Goal: Task Accomplishment & Management: Manage account settings

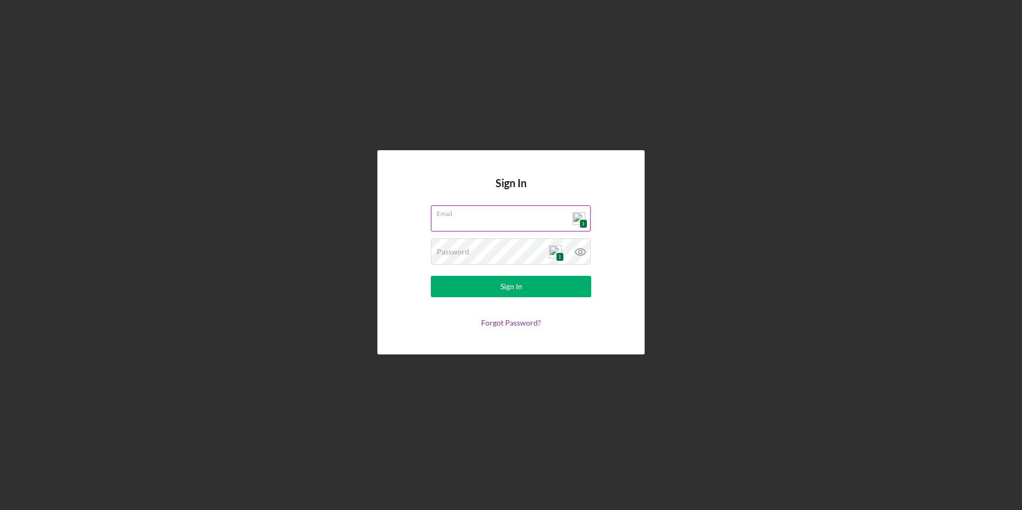
click at [579, 217] on div "1" at bounding box center [578, 218] width 13 height 13
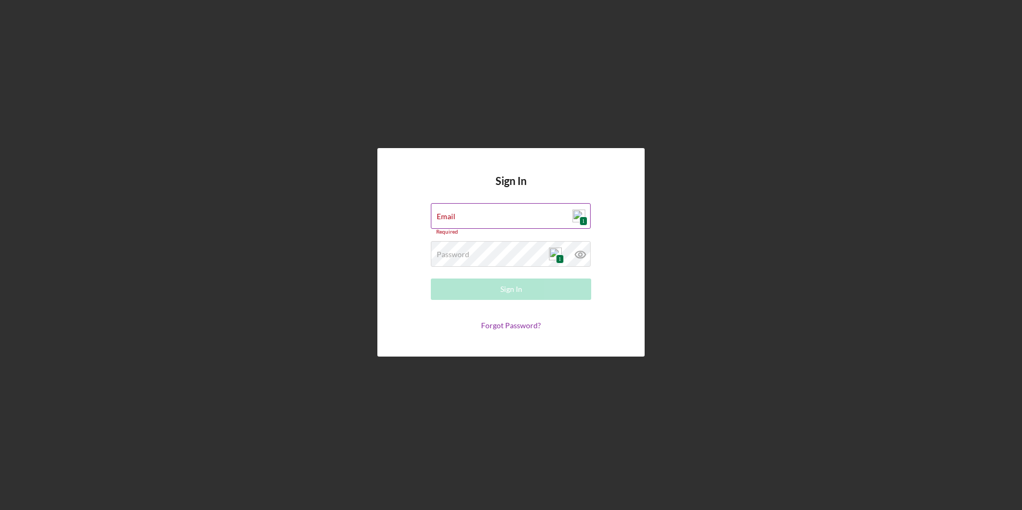
type input "[EMAIL_ADDRESS][DOMAIN_NAME]"
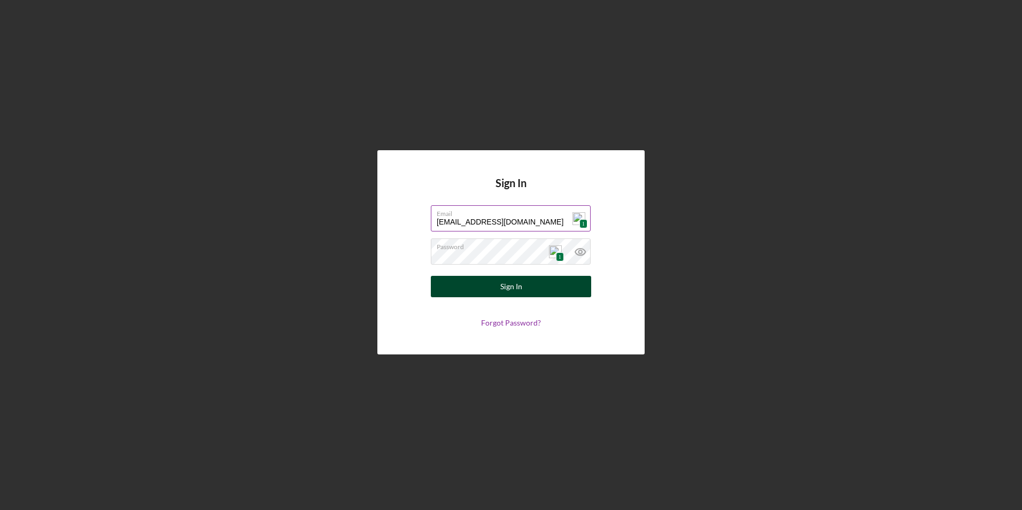
click at [524, 289] on button "Sign In" at bounding box center [511, 286] width 160 height 21
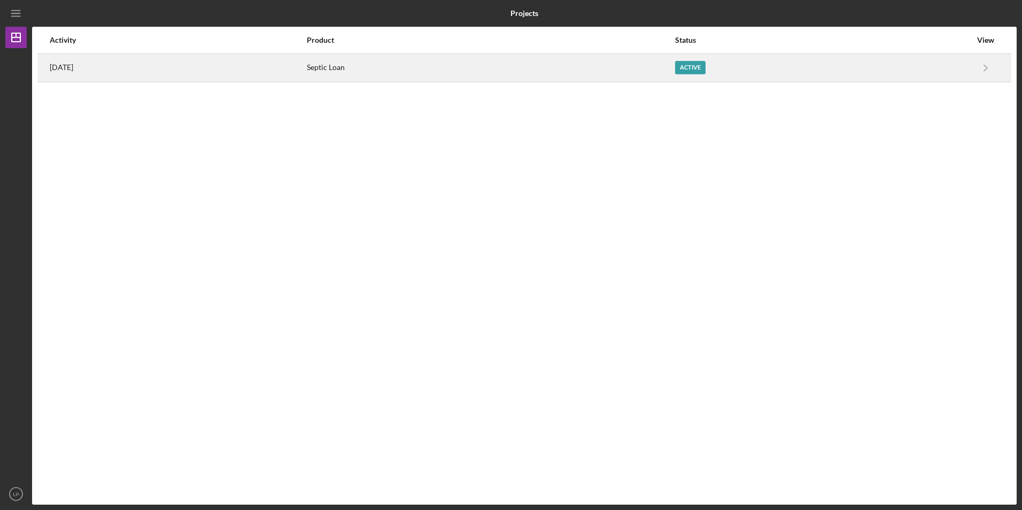
click at [705, 65] on div "Active" at bounding box center [690, 67] width 30 height 13
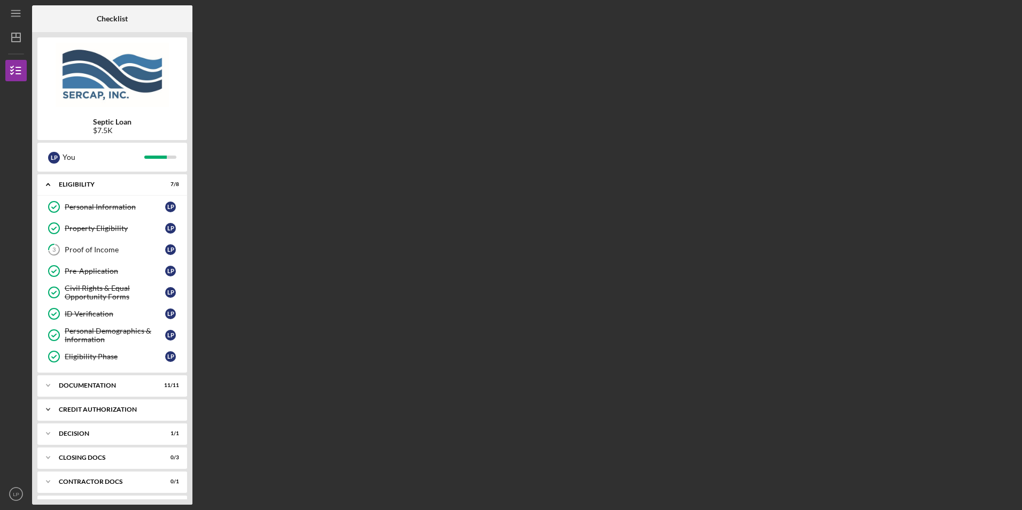
click at [127, 411] on div "CREDIT AUTHORIZATION" at bounding box center [116, 409] width 115 height 6
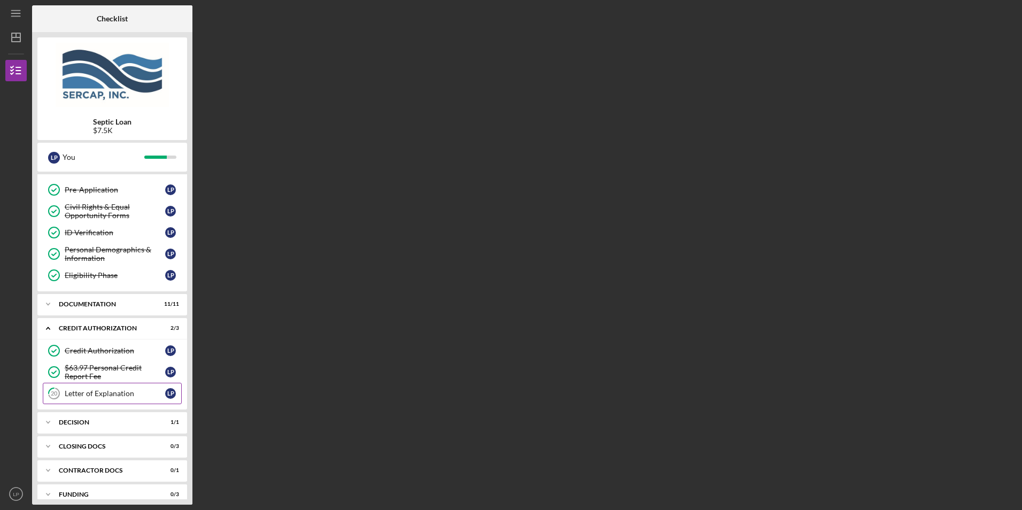
scroll to position [93, 0]
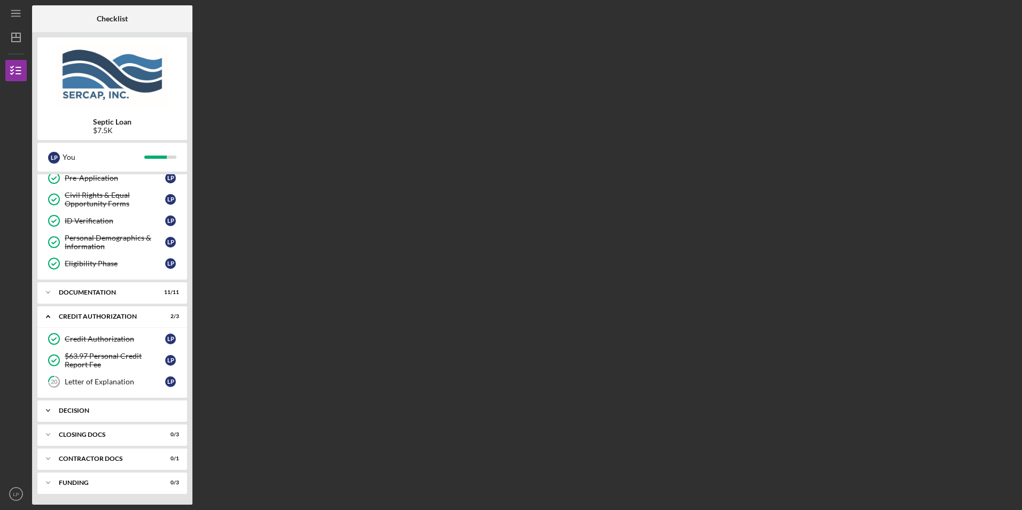
click at [73, 411] on div "Decision" at bounding box center [116, 410] width 115 height 6
click at [134, 426] on link "Decision Decision L P" at bounding box center [112, 432] width 139 height 21
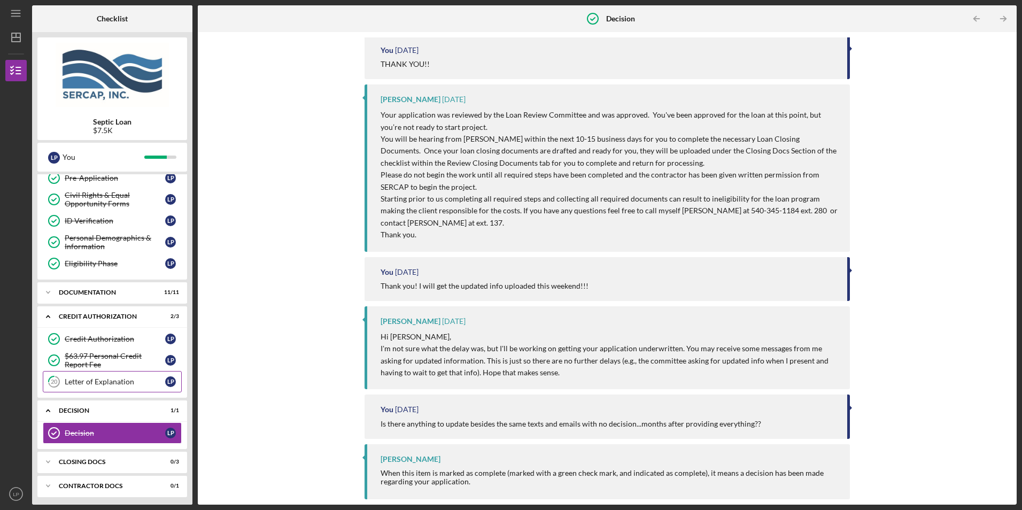
scroll to position [120, 0]
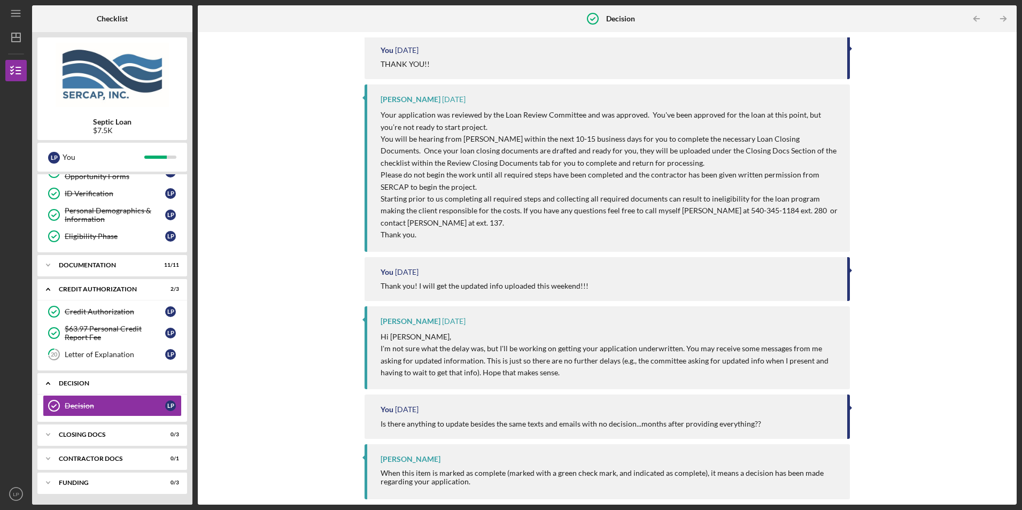
click at [80, 385] on div "Decision" at bounding box center [116, 383] width 115 height 6
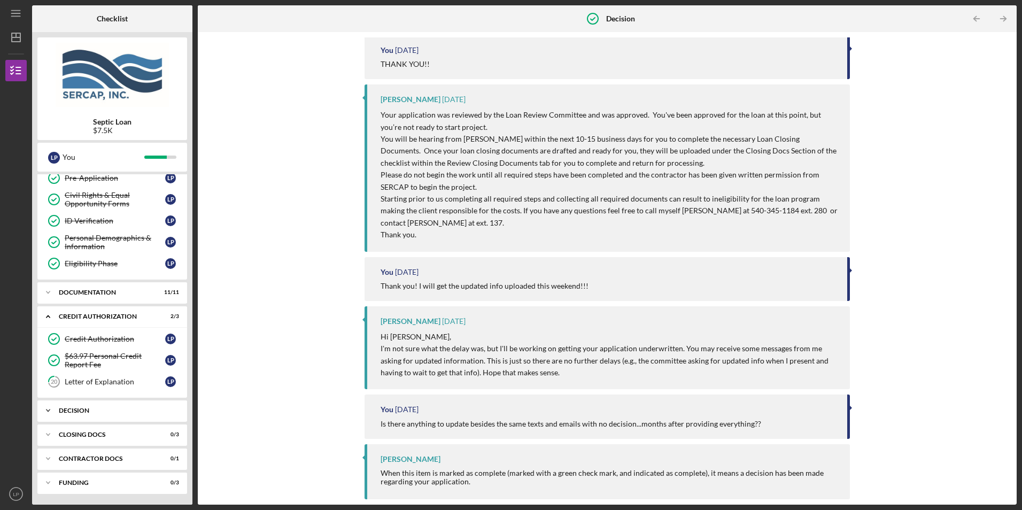
click at [85, 405] on div "Icon/Expander Decision 1 / 1" at bounding box center [112, 410] width 150 height 21
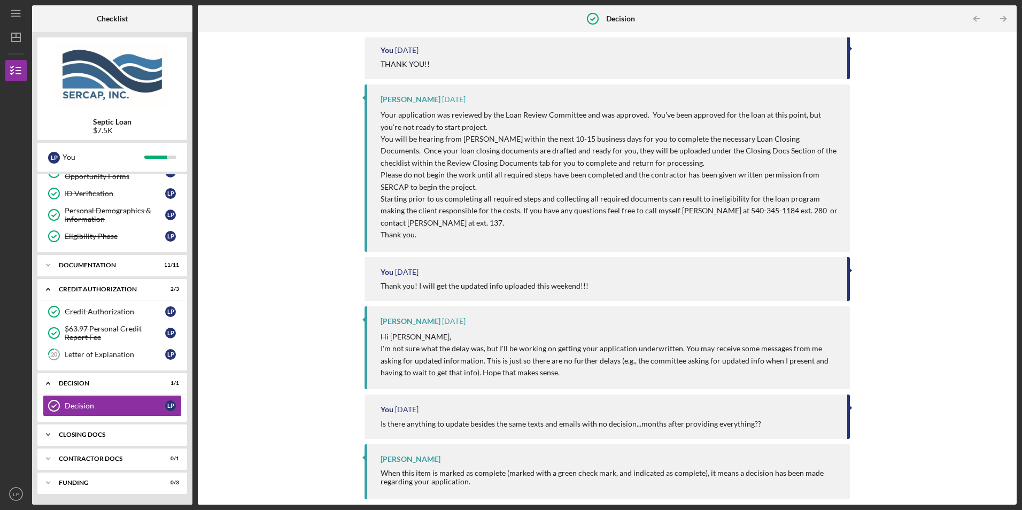
click at [144, 436] on div "CLOSING DOCS" at bounding box center [116, 434] width 115 height 6
click at [84, 460] on div "ACH Form" at bounding box center [115, 457] width 100 height 9
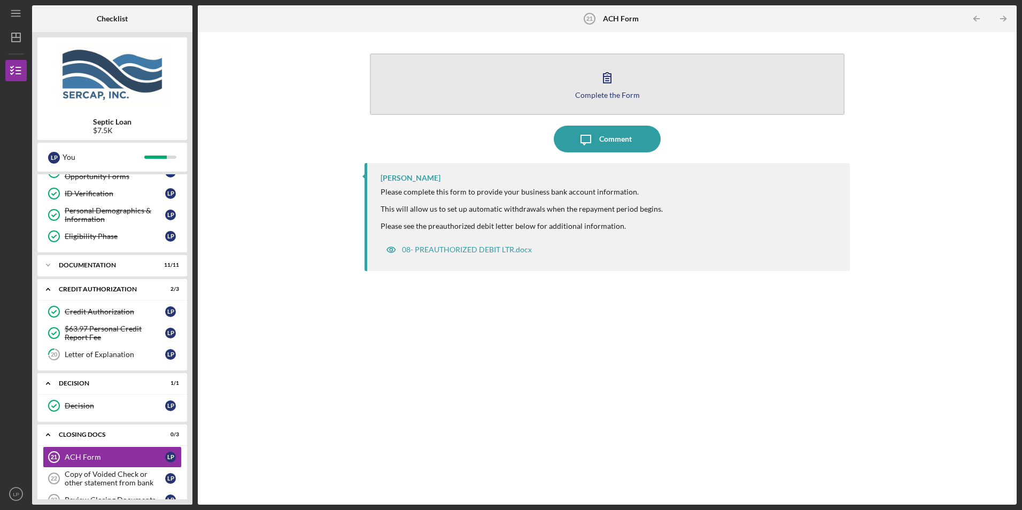
click at [616, 97] on div "Complete the Form" at bounding box center [607, 95] width 65 height 8
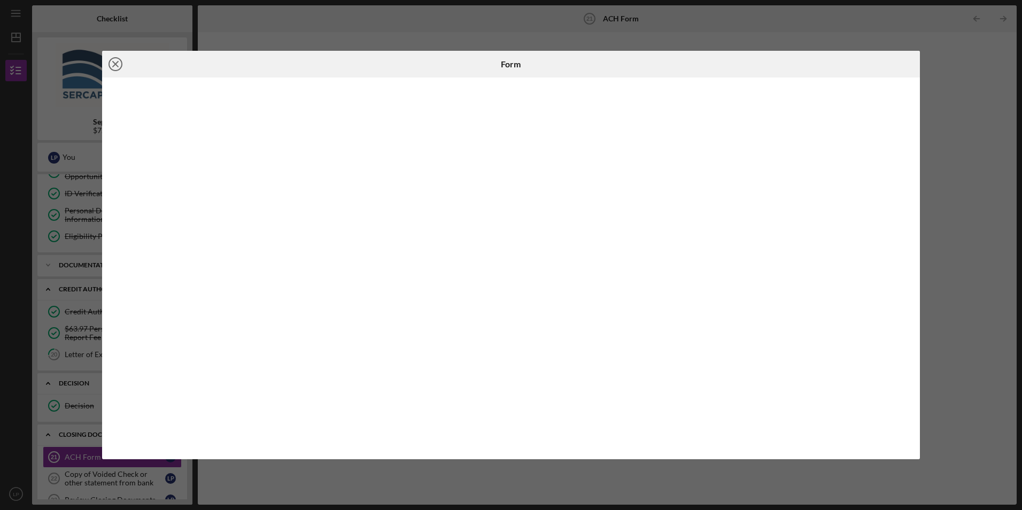
click at [111, 60] on circle at bounding box center [115, 64] width 13 height 13
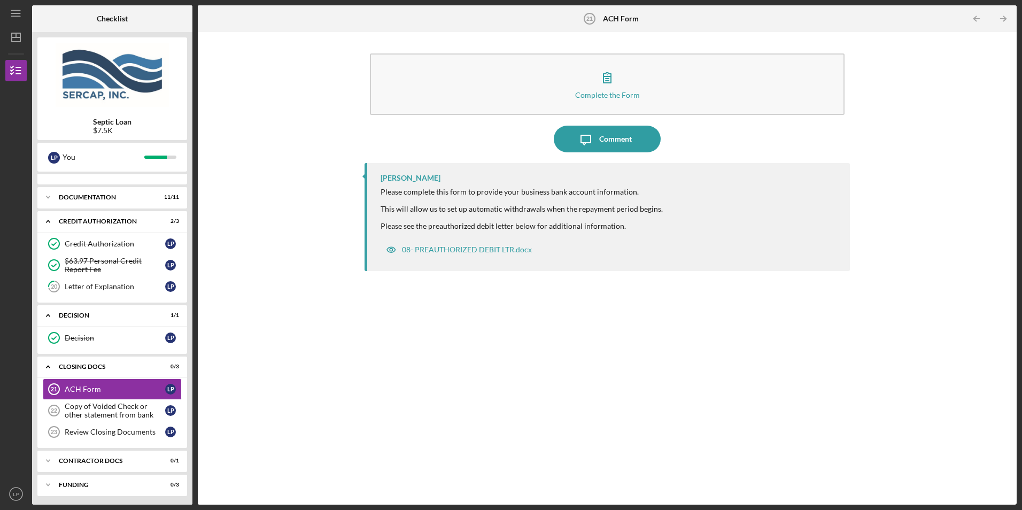
scroll to position [190, 0]
click at [86, 410] on div "Copy of Voided Check or other statement from bank" at bounding box center [115, 408] width 100 height 17
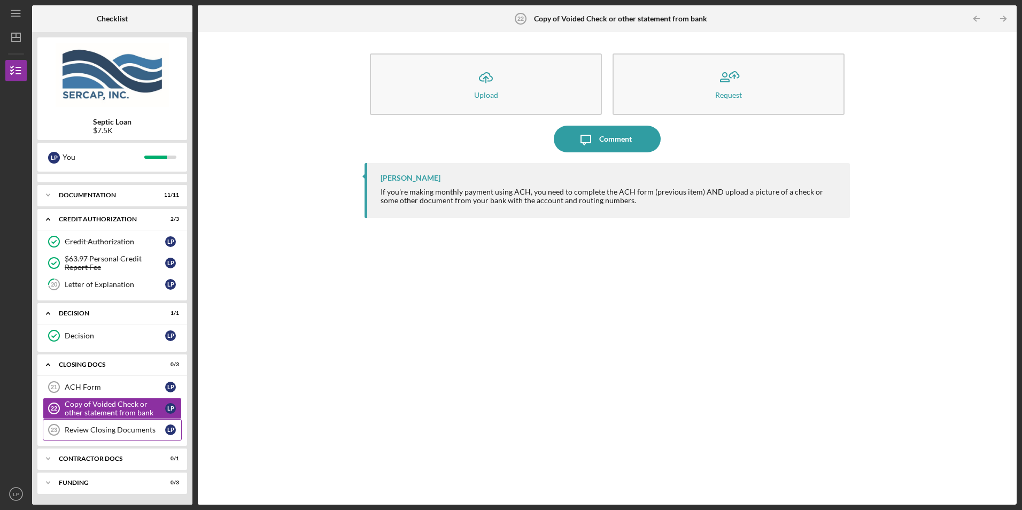
click at [99, 430] on div "Review Closing Documents" at bounding box center [115, 429] width 100 height 9
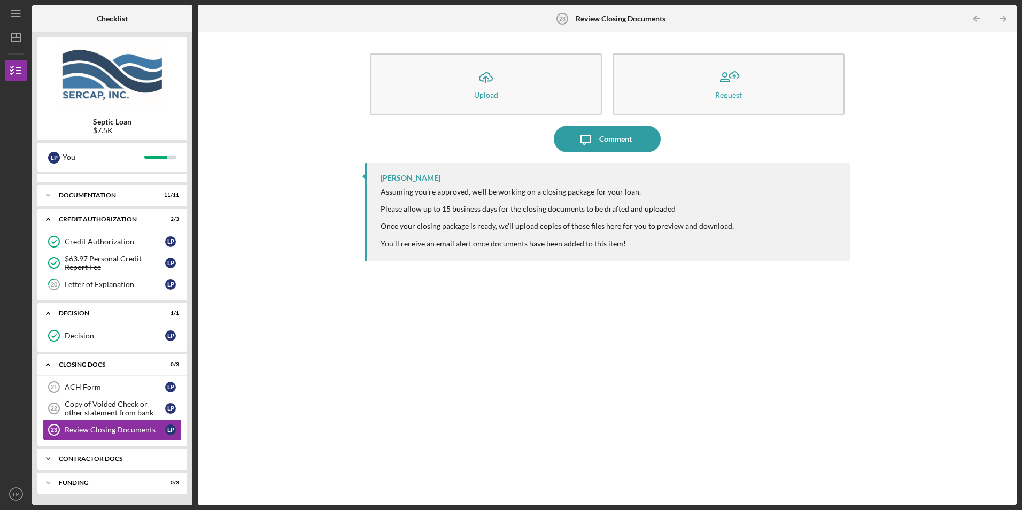
click at [94, 457] on div "Contractor Docs" at bounding box center [116, 458] width 115 height 6
click at [87, 480] on div "Invoice for SERCAP Fees" at bounding box center [115, 481] width 100 height 9
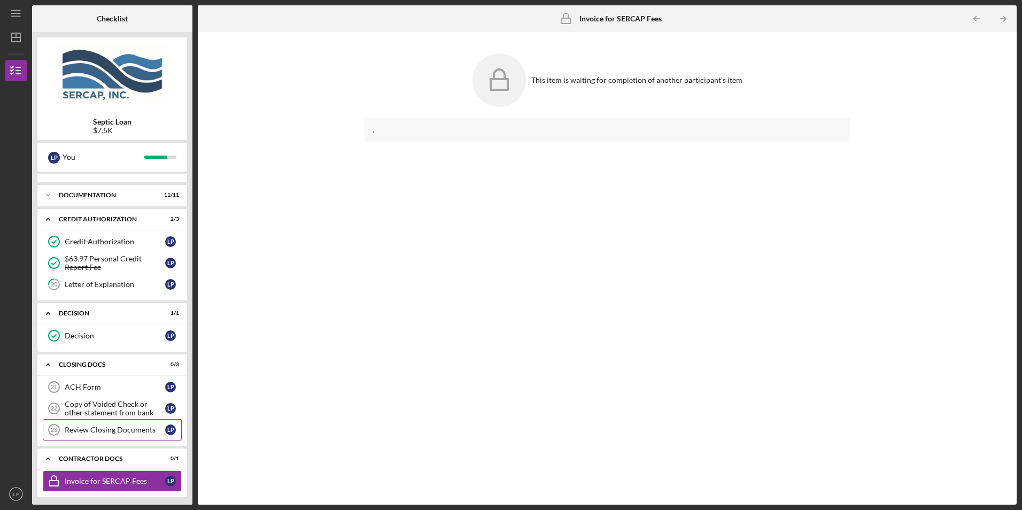
click at [97, 429] on div "Review Closing Documents" at bounding box center [115, 429] width 100 height 9
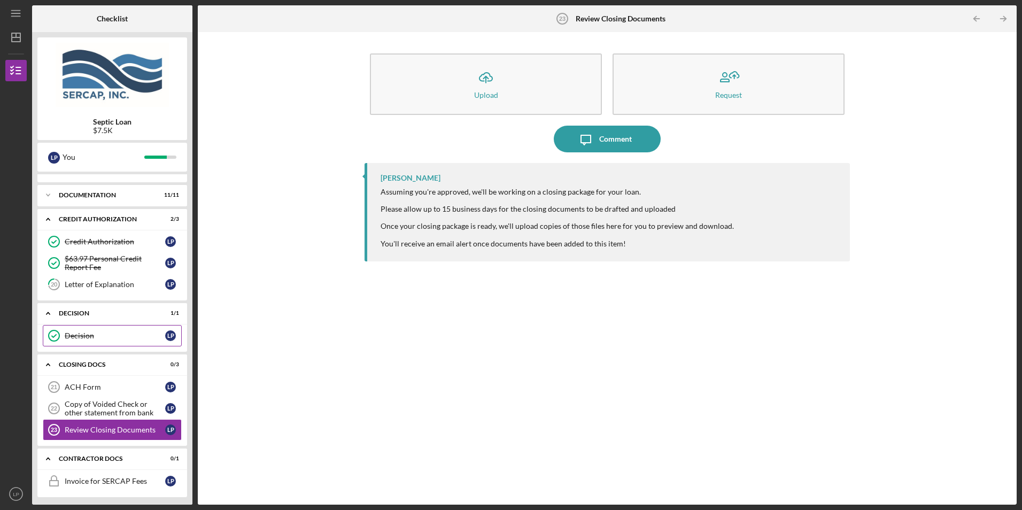
click at [91, 340] on div "Decision" at bounding box center [115, 335] width 100 height 9
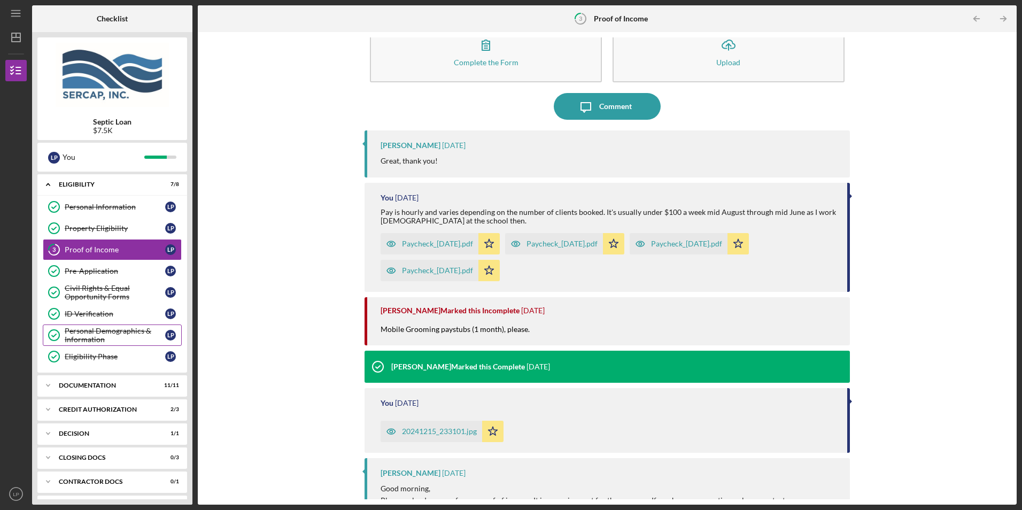
scroll to position [23, 0]
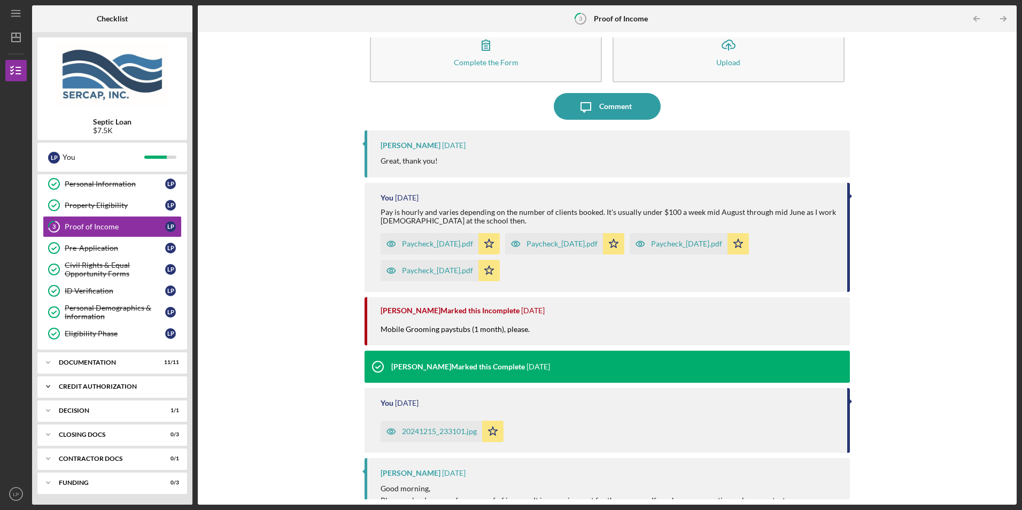
click at [86, 384] on div "CREDIT AUTHORIZATION" at bounding box center [116, 386] width 115 height 6
click at [120, 449] on div "Letter of Explanation" at bounding box center [115, 451] width 100 height 9
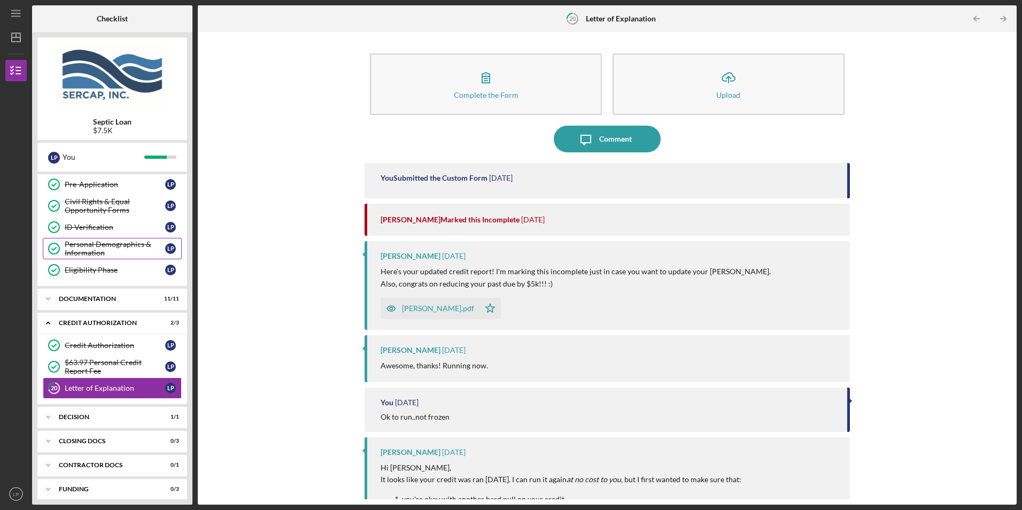
scroll to position [93, 0]
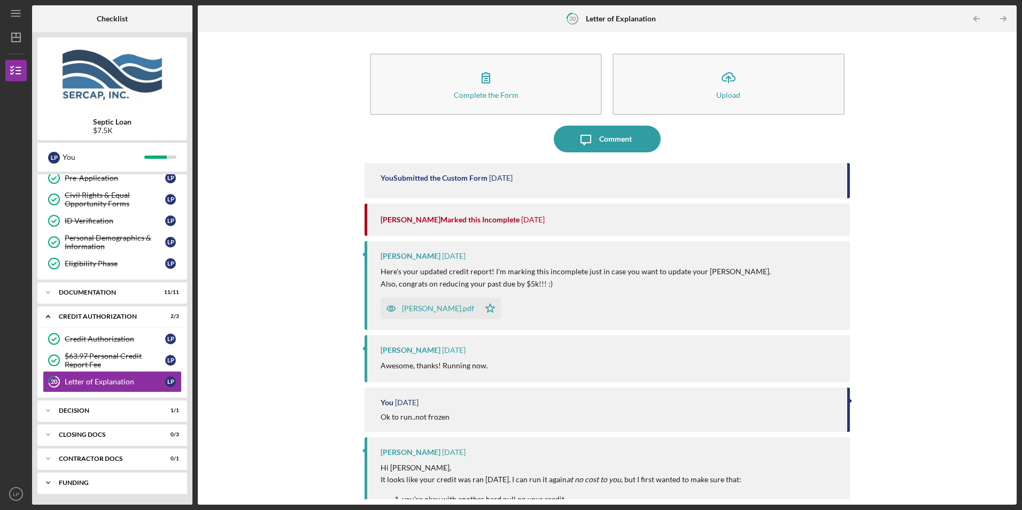
click at [77, 482] on div "Funding" at bounding box center [116, 482] width 115 height 6
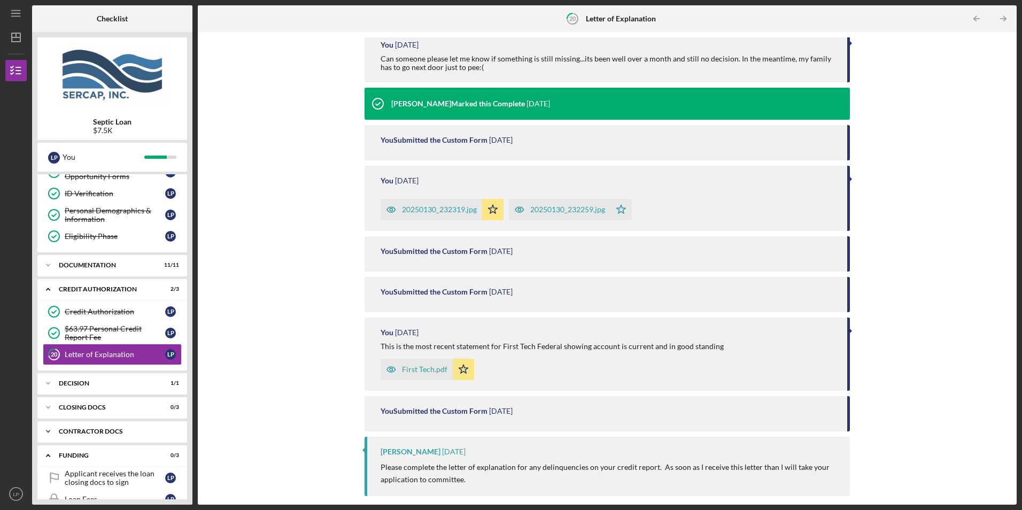
scroll to position [163, 0]
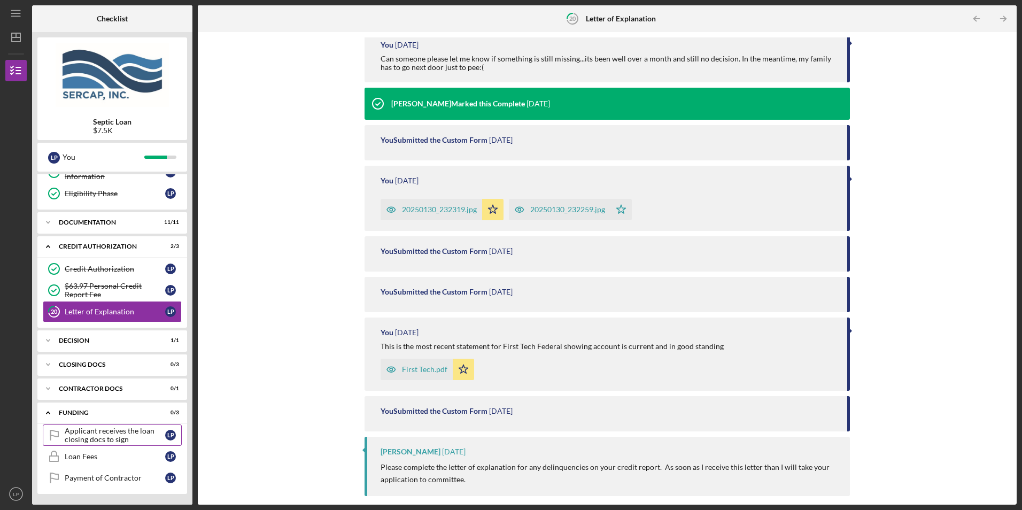
click at [132, 436] on div "Applicant receives the loan closing docs to sign" at bounding box center [115, 434] width 100 height 17
